Goal: Obtain resource: Obtain resource

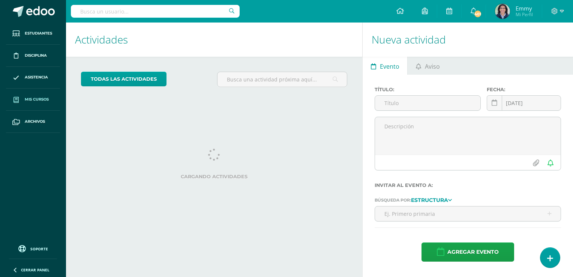
click at [41, 100] on span "Mis cursos" at bounding box center [37, 99] width 24 height 6
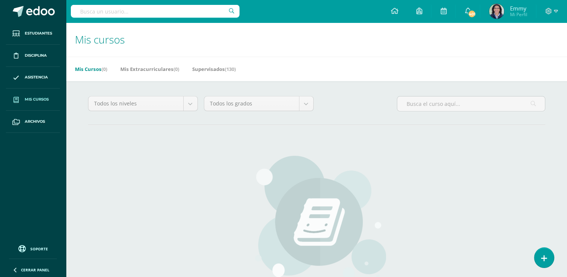
click at [39, 94] on link "Mis cursos" at bounding box center [33, 99] width 54 height 22
click at [212, 69] on link "Supervisados (130)" at bounding box center [213, 69] width 43 height 12
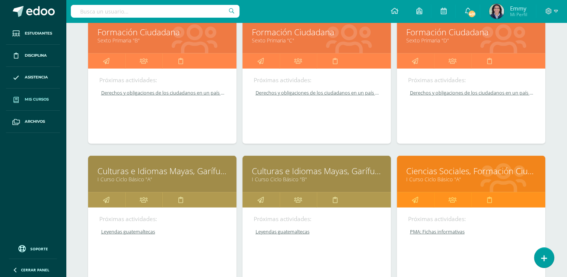
scroll to position [2200, 0]
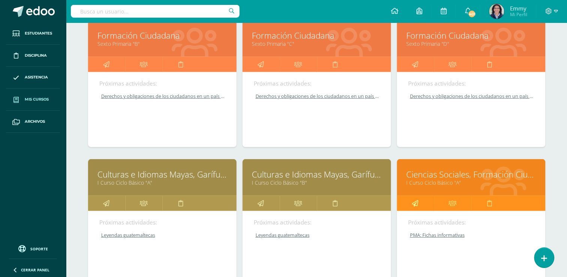
click at [419, 201] on link at bounding box center [415, 203] width 37 height 15
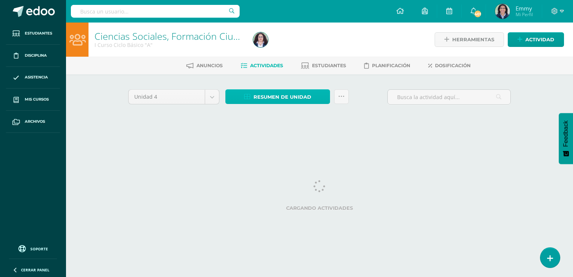
click at [259, 95] on span "Resumen de unidad" at bounding box center [282, 97] width 58 height 14
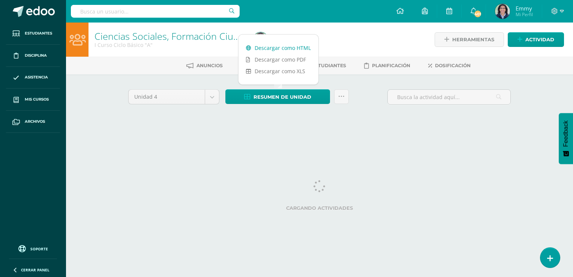
click at [277, 45] on link "Descargar como HTML" at bounding box center [278, 48] width 80 height 12
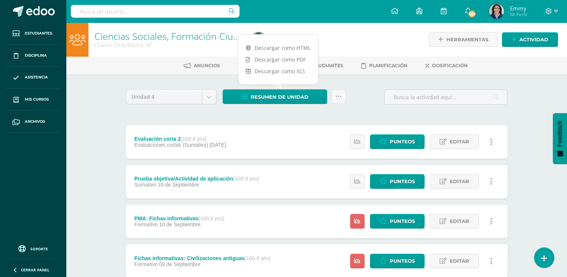
click at [91, 122] on div "Ciencias Sociales, Formación Ciudadana e Interculturalidad I Curso Ciclo Básico…" at bounding box center [316, 274] width 501 height 504
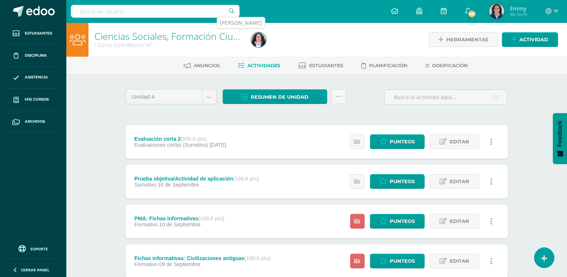
click at [259, 35] on img at bounding box center [258, 39] width 15 height 15
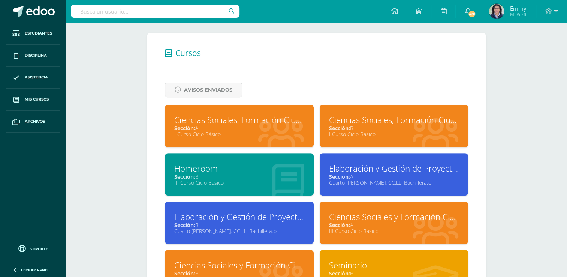
scroll to position [319, 0]
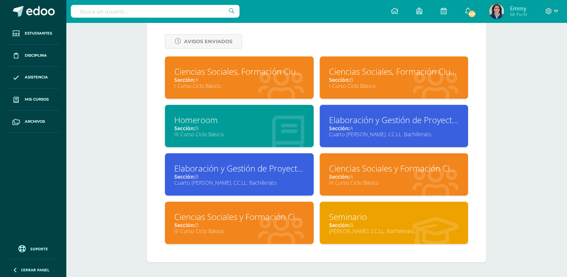
click at [385, 78] on div "Sección: B" at bounding box center [394, 79] width 130 height 7
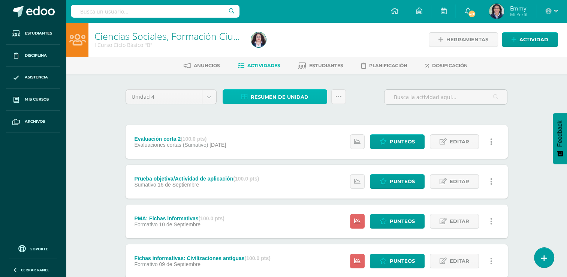
click at [305, 97] on span "Resumen de unidad" at bounding box center [280, 97] width 58 height 14
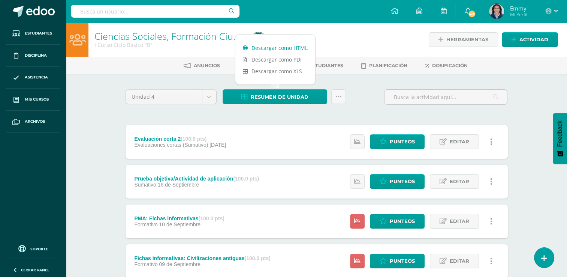
click at [296, 45] on link "Descargar como HTML" at bounding box center [275, 48] width 80 height 12
click at [334, 43] on div at bounding box center [328, 39] width 160 height 34
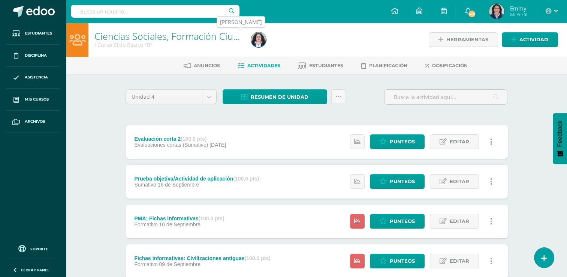
click at [256, 38] on img at bounding box center [258, 39] width 15 height 15
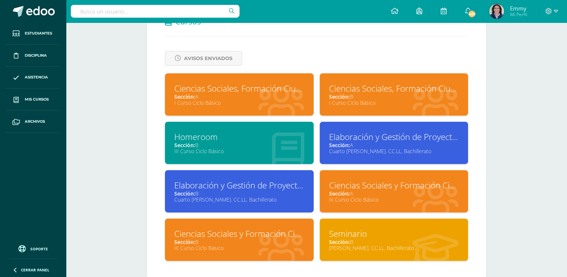
scroll to position [319, 0]
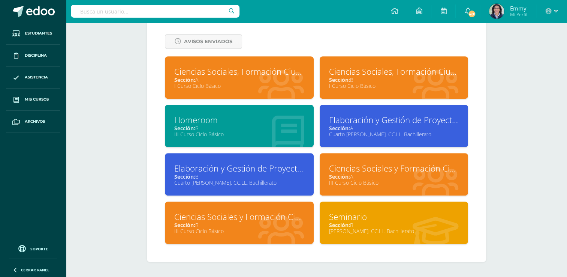
click at [381, 176] on div "Sección: A" at bounding box center [394, 176] width 130 height 7
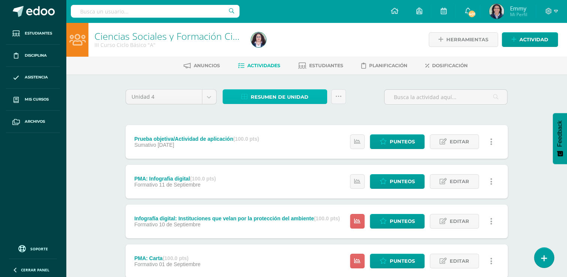
click at [297, 94] on span "Resumen de unidad" at bounding box center [280, 97] width 58 height 14
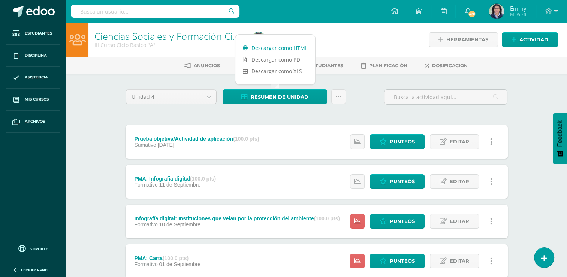
click at [292, 46] on link "Descargar como HTML" at bounding box center [275, 48] width 80 height 12
click at [106, 101] on div "Ciencias Sociales y Formación Ciudadana III Curso Ciclo Básico "A" Herramientas…" at bounding box center [316, 274] width 501 height 504
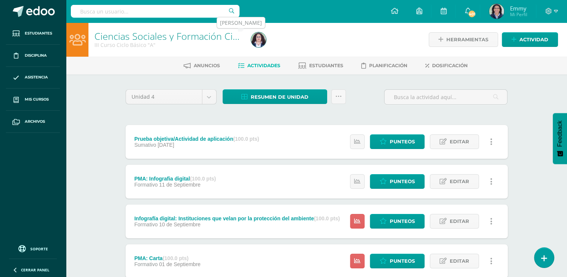
click at [261, 37] on img at bounding box center [258, 39] width 15 height 15
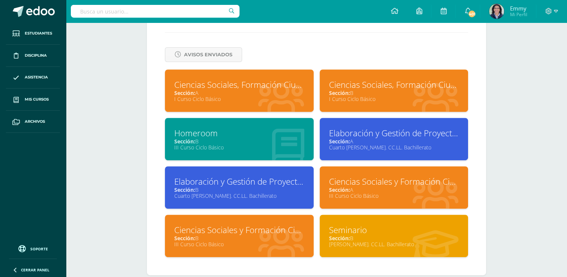
scroll to position [319, 0]
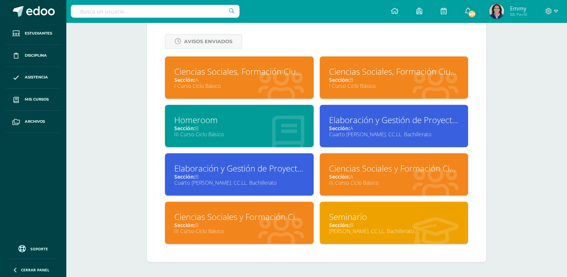
click at [282, 212] on div "Ciencias Sociales y Formación Ciudadana" at bounding box center [239, 217] width 130 height 12
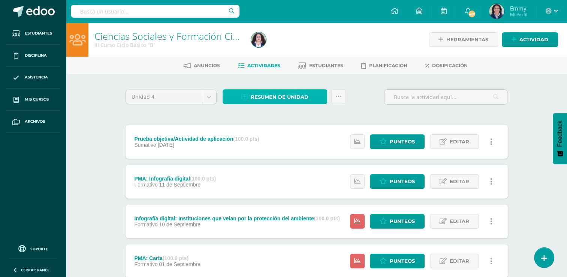
click at [298, 93] on span "Resumen de unidad" at bounding box center [280, 97] width 58 height 14
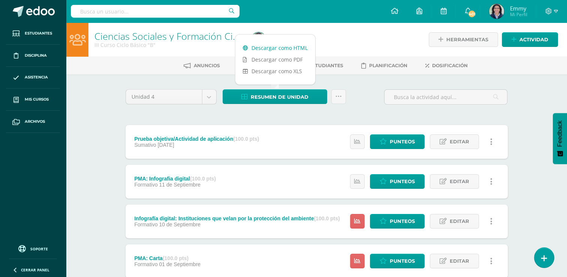
click at [284, 42] on link "Descargar como HTML" at bounding box center [275, 48] width 80 height 12
click at [151, 61] on ul "Anuncios Actividades Estudiantes Planificación Dosificación" at bounding box center [325, 65] width 501 height 12
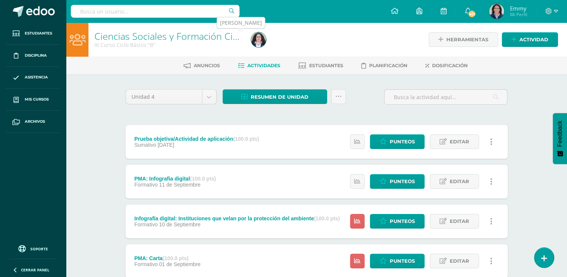
click at [257, 38] on img at bounding box center [258, 39] width 15 height 15
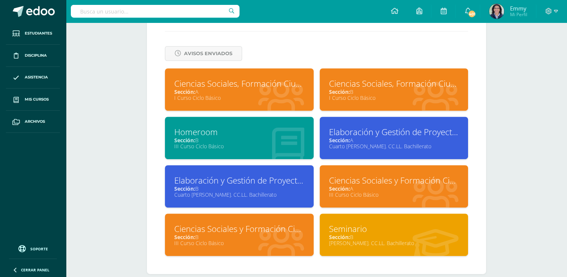
scroll to position [319, 0]
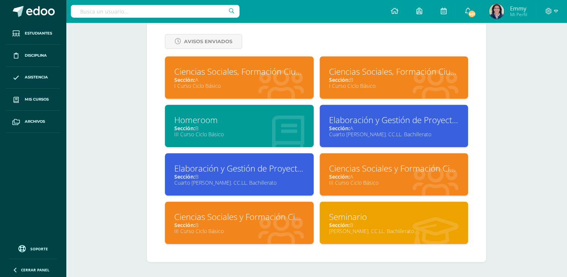
click at [376, 115] on div "Elaboración y Gestión de Proyectos" at bounding box center [394, 120] width 130 height 12
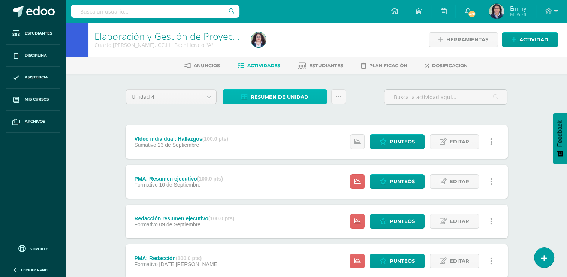
click at [274, 91] on span "Resumen de unidad" at bounding box center [280, 97] width 58 height 14
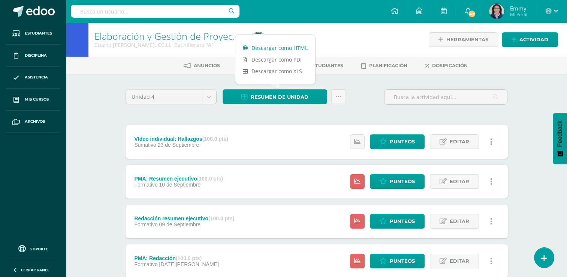
click at [277, 49] on link "Descargar como HTML" at bounding box center [275, 48] width 80 height 12
click at [401, 36] on div at bounding box center [328, 39] width 160 height 34
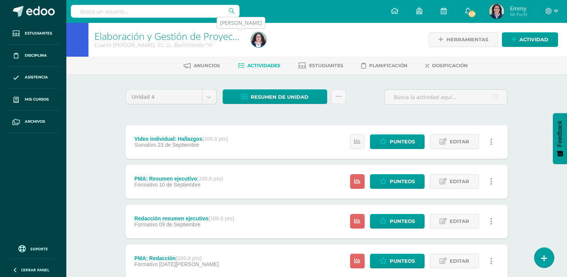
click at [262, 33] on img at bounding box center [258, 39] width 15 height 15
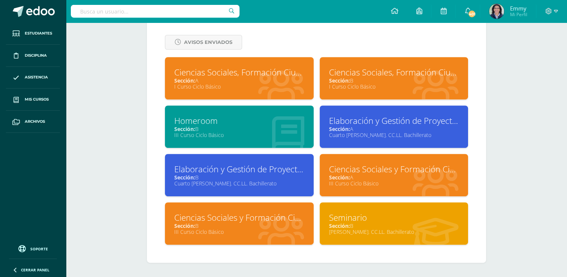
scroll to position [319, 0]
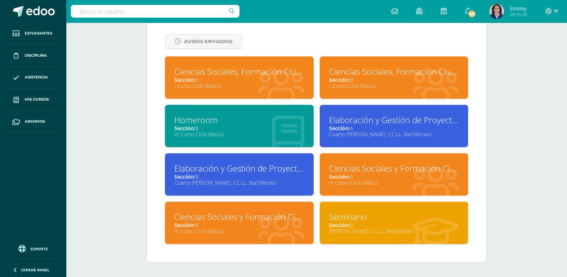
click at [235, 179] on div "Cuarto [PERSON_NAME]. CC.LL. Bachillerato" at bounding box center [239, 182] width 130 height 7
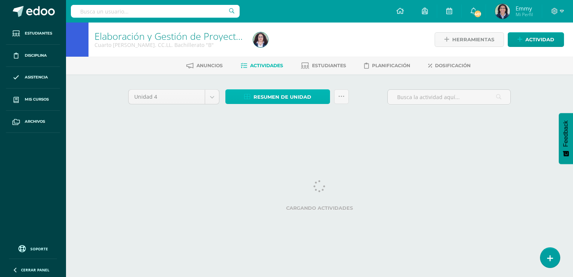
click at [291, 95] on span "Resumen de unidad" at bounding box center [282, 97] width 58 height 14
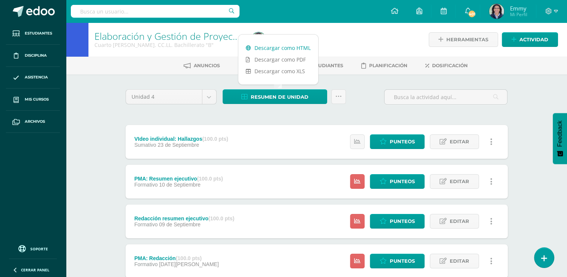
click at [273, 46] on link "Descargar como HTML" at bounding box center [278, 48] width 80 height 12
